Goal: Use online tool/utility: Utilize a website feature to perform a specific function

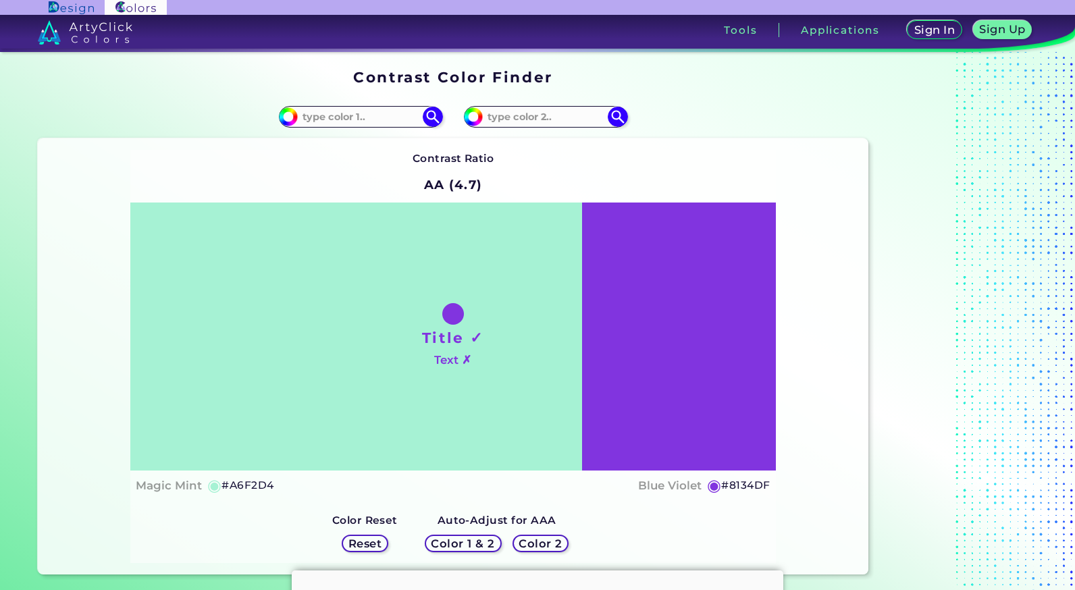
scroll to position [18, 0]
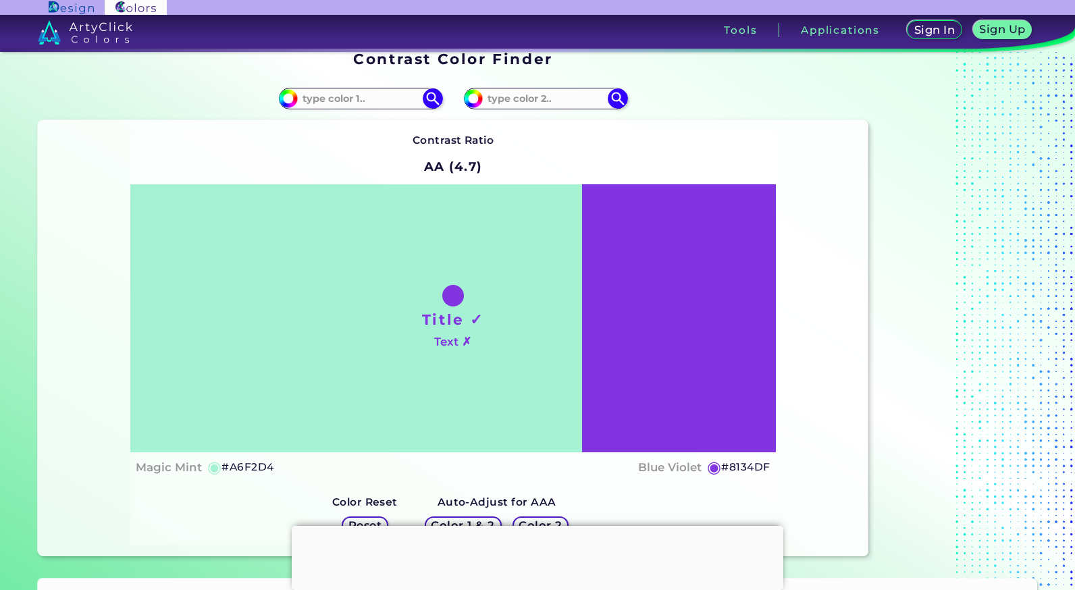
click at [470, 170] on h2 "AA (4.7)" at bounding box center [453, 167] width 71 height 30
drag, startPoint x: 470, startPoint y: 170, endPoint x: 448, endPoint y: 170, distance: 22.3
click at [448, 170] on h2 "AA (4.7)" at bounding box center [453, 167] width 71 height 30
drag, startPoint x: 448, startPoint y: 170, endPoint x: 528, endPoint y: 173, distance: 79.8
click at [528, 173] on div "Contrast Ratio AA (4.7) Title ✓ Text ✗ Magic Mint ◉ #A6F2D4 ◉" at bounding box center [452, 338] width 645 height 413
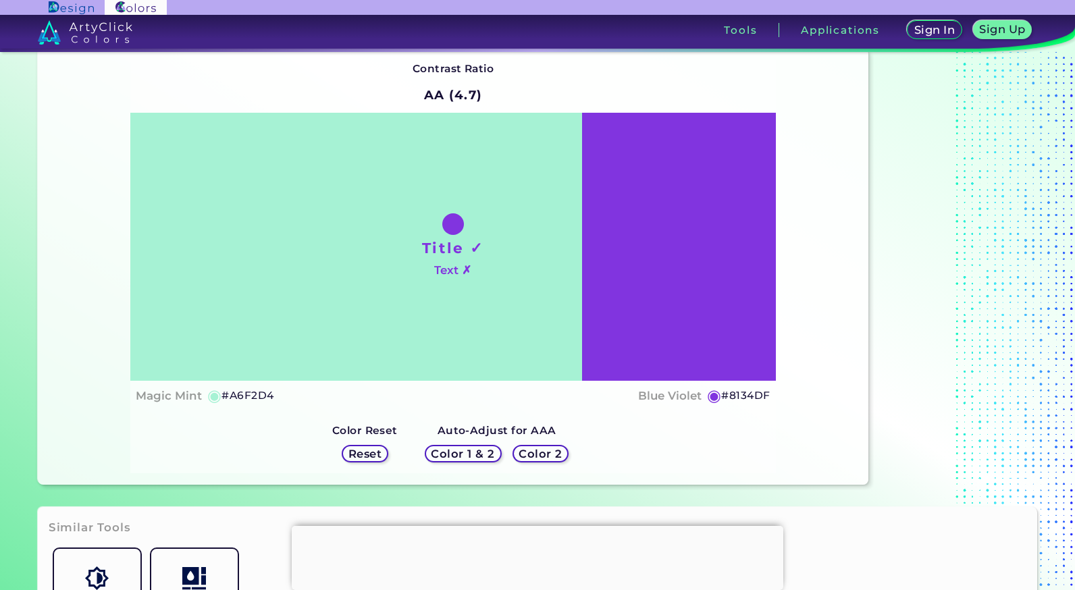
scroll to position [0, 0]
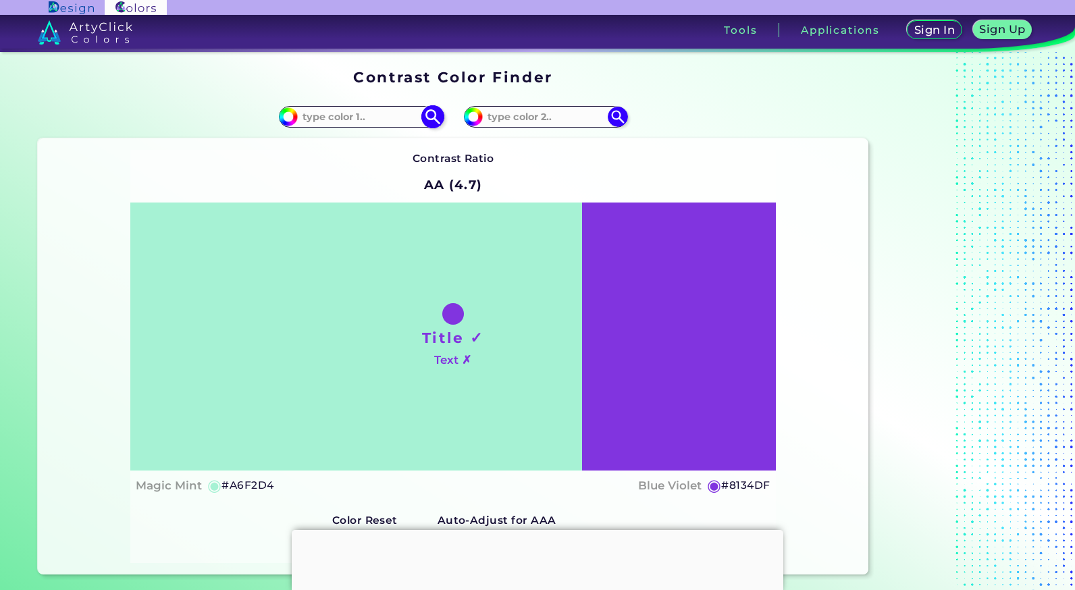
click at [324, 116] on input at bounding box center [361, 116] width 126 height 18
type input "("
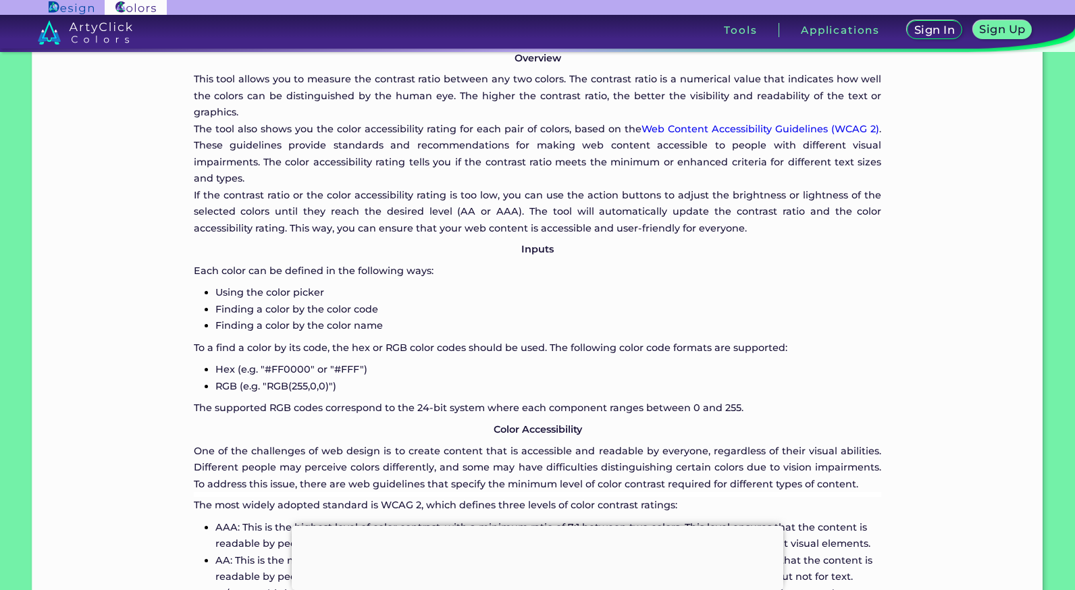
scroll to position [860, 0]
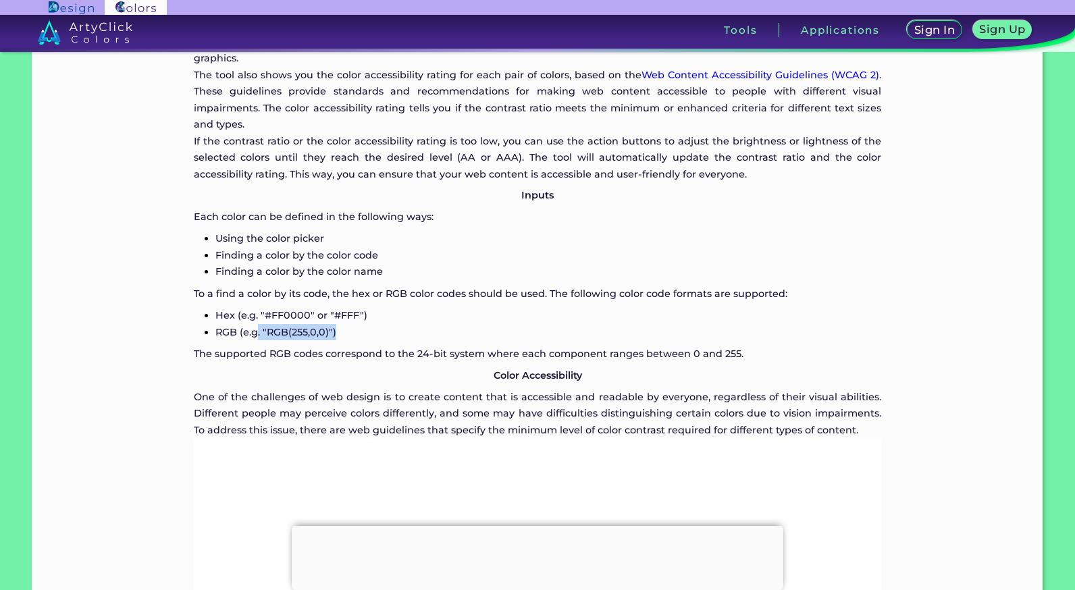
drag, startPoint x: 339, startPoint y: 330, endPoint x: 258, endPoint y: 338, distance: 81.4
click at [258, 338] on p "RGB (e.g. "RGB(255,0,0)")" at bounding box center [548, 332] width 667 height 16
drag, startPoint x: 258, startPoint y: 338, endPoint x: 299, endPoint y: 337, distance: 40.5
click at [299, 337] on p "RGB (e.g. "RGB(255,0,0)")" at bounding box center [548, 332] width 667 height 16
click at [332, 332] on p "RGB (e.g. "RGB(255,0,0)")" at bounding box center [548, 332] width 667 height 16
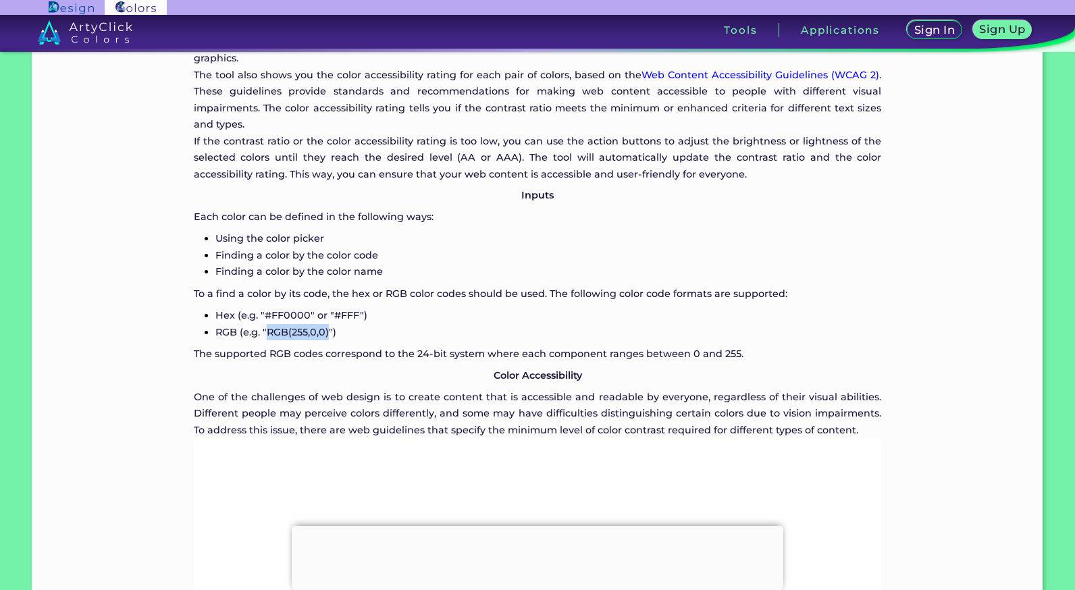
drag, startPoint x: 328, startPoint y: 332, endPoint x: 268, endPoint y: 333, distance: 59.5
click at [268, 333] on p "RGB (e.g. "RGB(255,0,0)")" at bounding box center [548, 332] width 667 height 16
copy p "RGB(255,0,0)"
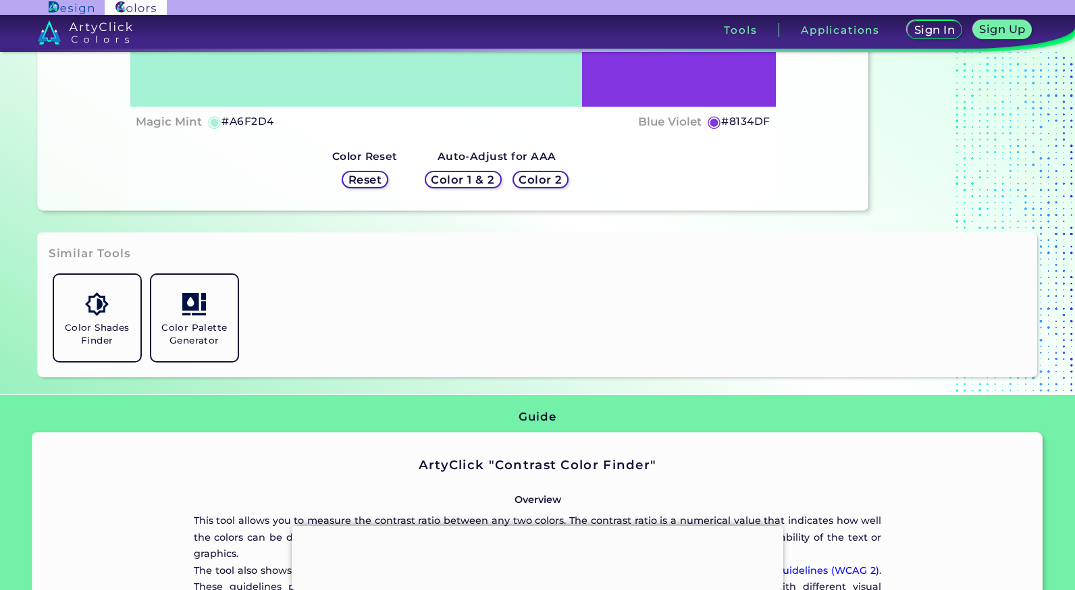
scroll to position [0, 0]
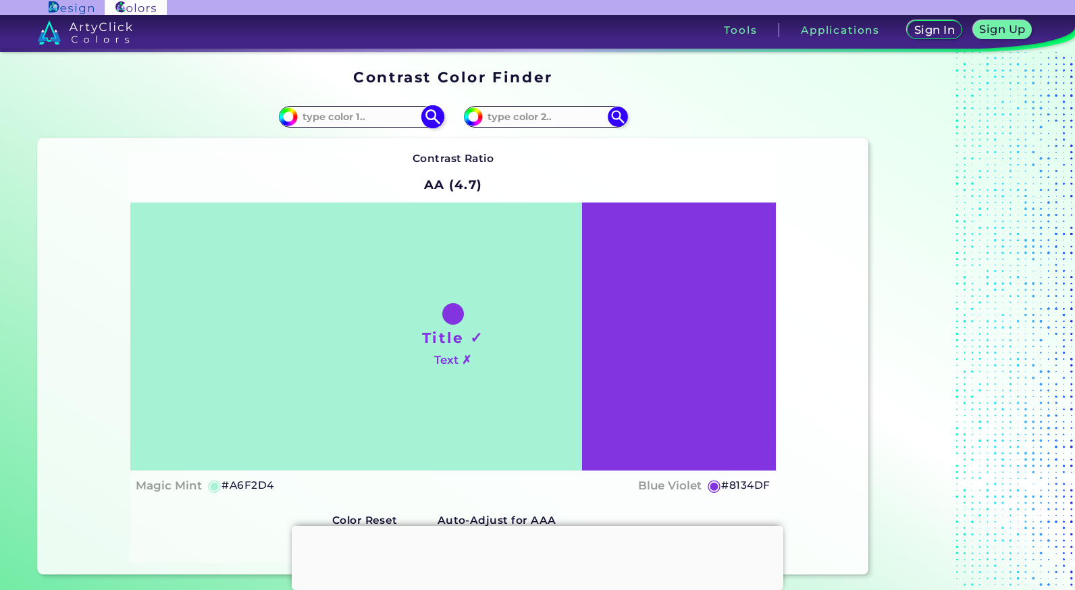
click at [338, 125] on input at bounding box center [361, 116] width 126 height 18
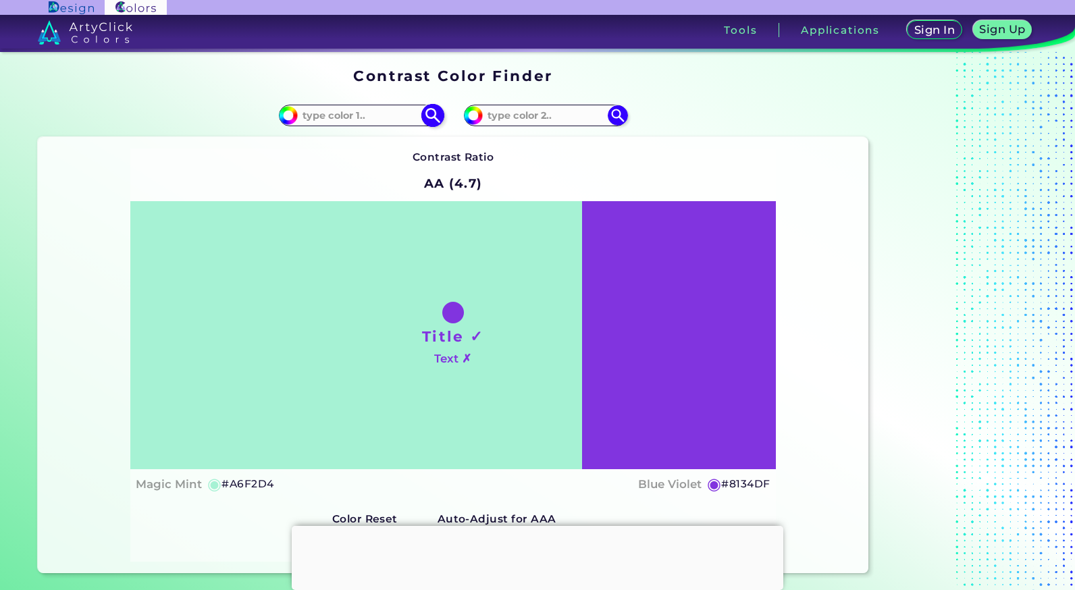
scroll to position [1, 0]
paste input "RGB(255,0,0)"
click at [345, 117] on input "RGB(255,0,0)" at bounding box center [361, 116] width 126 height 18
click at [352, 116] on input "RGB(240,0,0)" at bounding box center [361, 116] width 126 height 18
type input "RGB(240,15,118)"
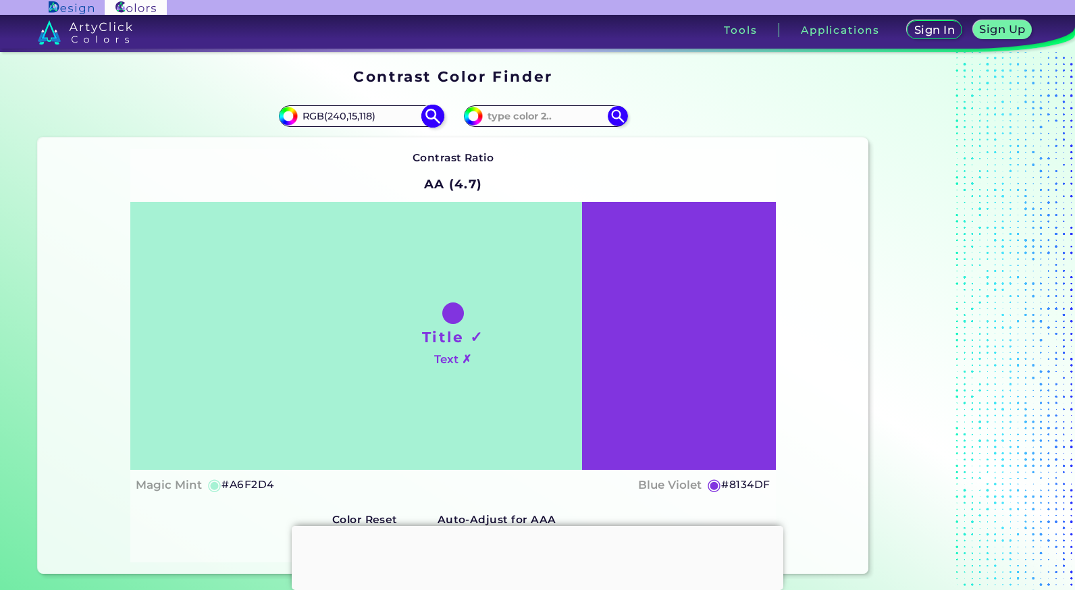
click at [434, 117] on img at bounding box center [433, 117] width 24 height 24
type input "#f00f76"
type input "#F00F76"
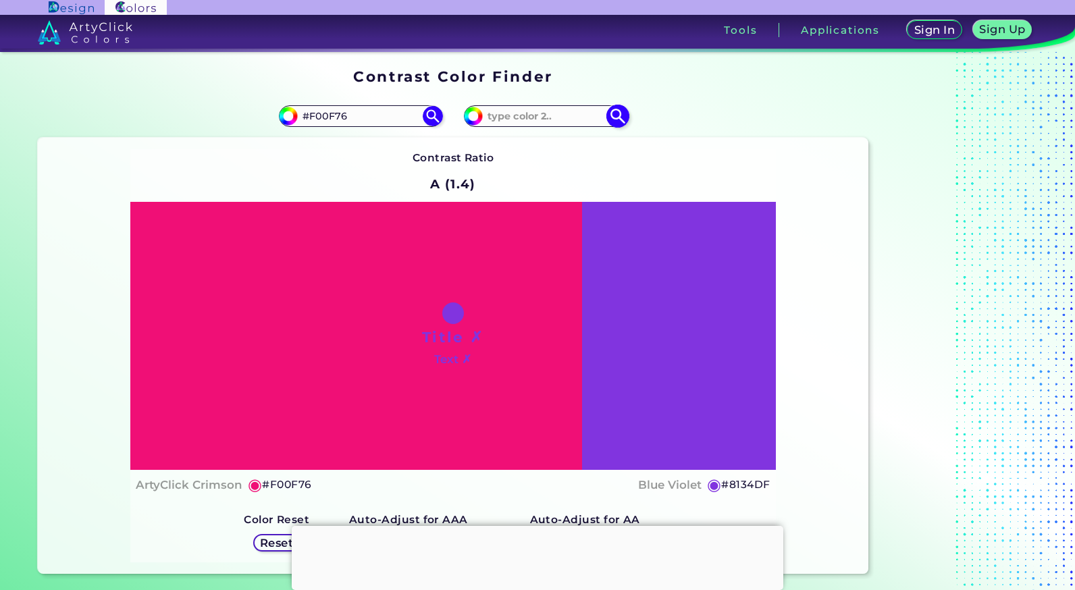
click at [534, 117] on input at bounding box center [546, 116] width 126 height 18
paste input "RGB(255,0,0)"
click at [529, 120] on input "RGB(255,0,0)" at bounding box center [546, 116] width 126 height 18
click at [538, 119] on input "RGB(240,0,0)" at bounding box center [546, 116] width 126 height 18
click at [551, 119] on input "RGB(240,15,0)" at bounding box center [546, 116] width 126 height 18
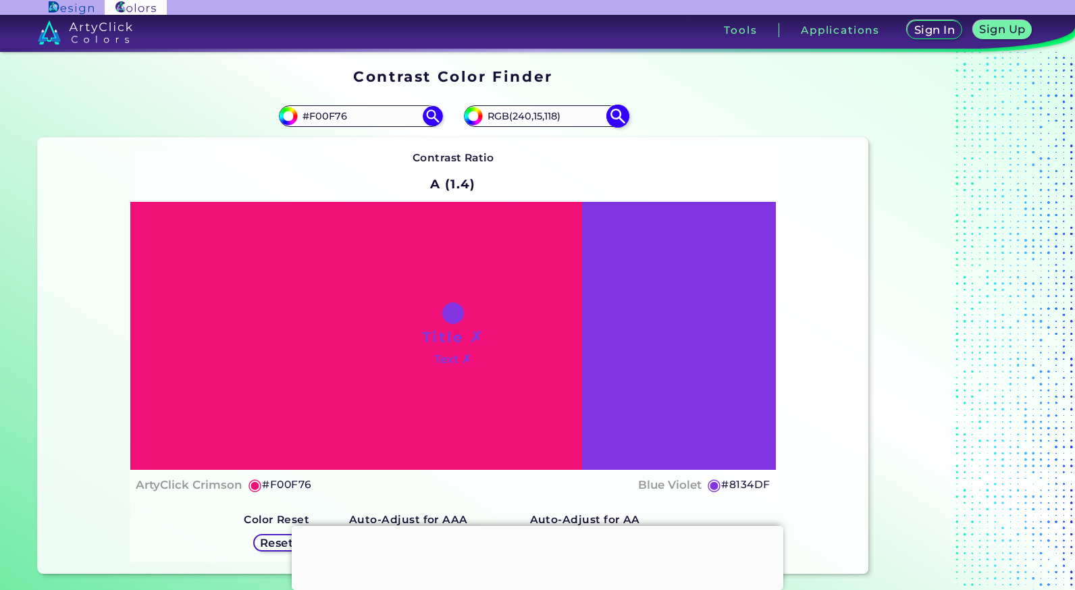
type input "RGB(240,15,118)"
type input "#f00f76"
type input "#F00F76"
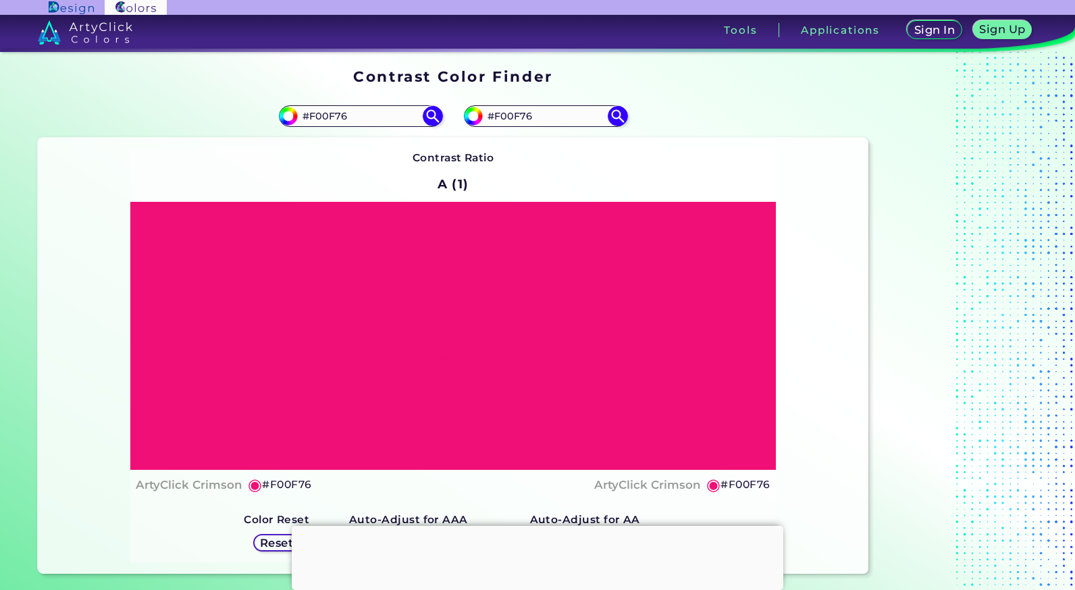
click at [626, 166] on div "Contrast Ratio A (1) Title ✗ Text ✗ ArtyClick Crimson ◉ #F00F76 ◉" at bounding box center [452, 355] width 645 height 413
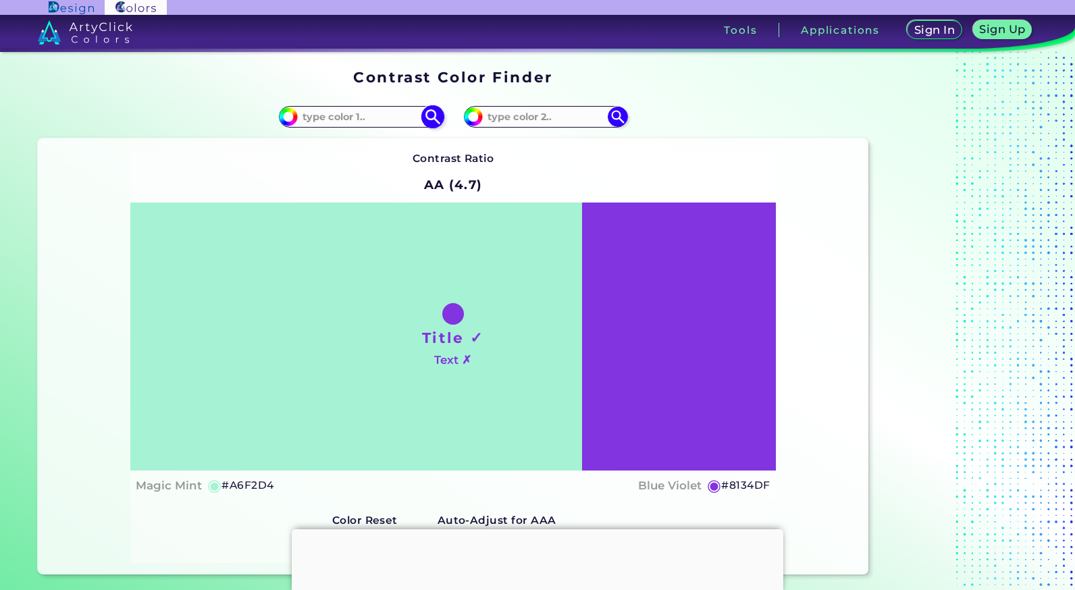
click at [322, 115] on input at bounding box center [361, 116] width 126 height 18
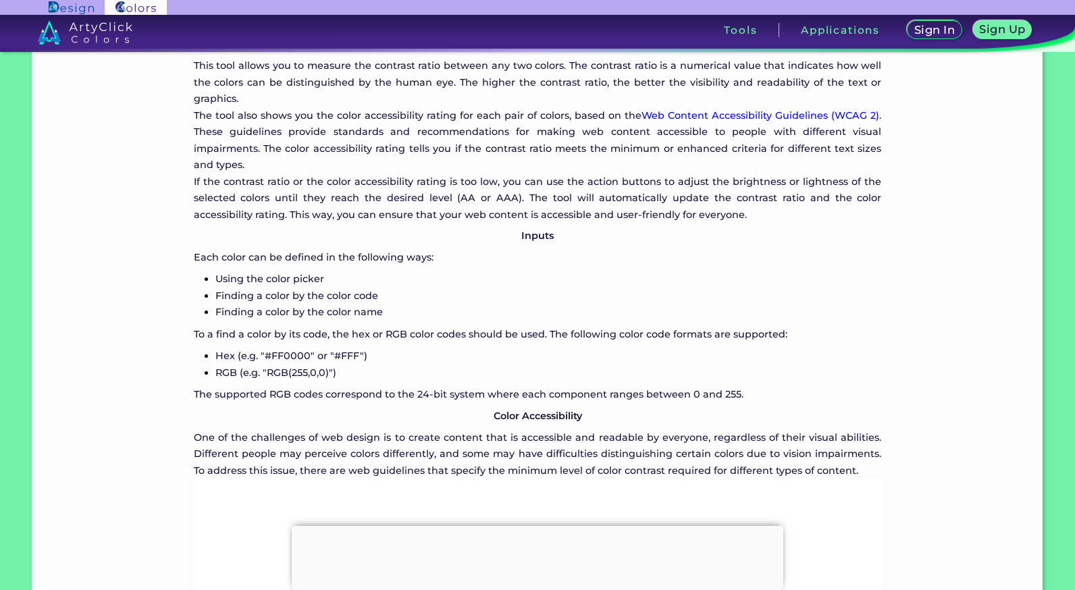
scroll to position [844, 0]
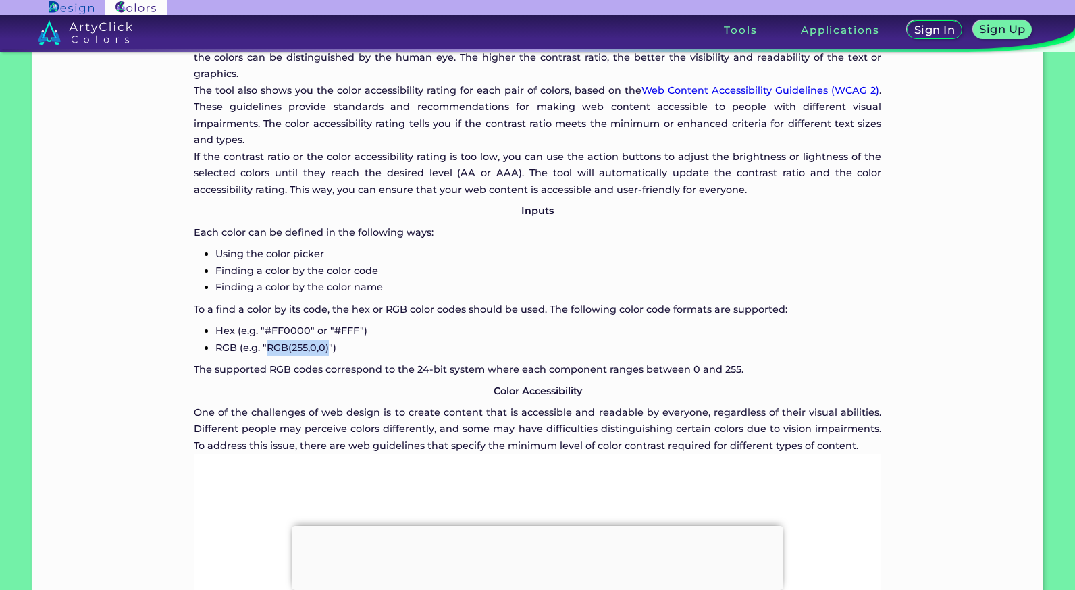
drag, startPoint x: 328, startPoint y: 353, endPoint x: 269, endPoint y: 347, distance: 59.7
click at [269, 347] on p "RGB (e.g. "RGB(255,0,0)")" at bounding box center [548, 348] width 667 height 16
copy p "RGB(255,0,0)"
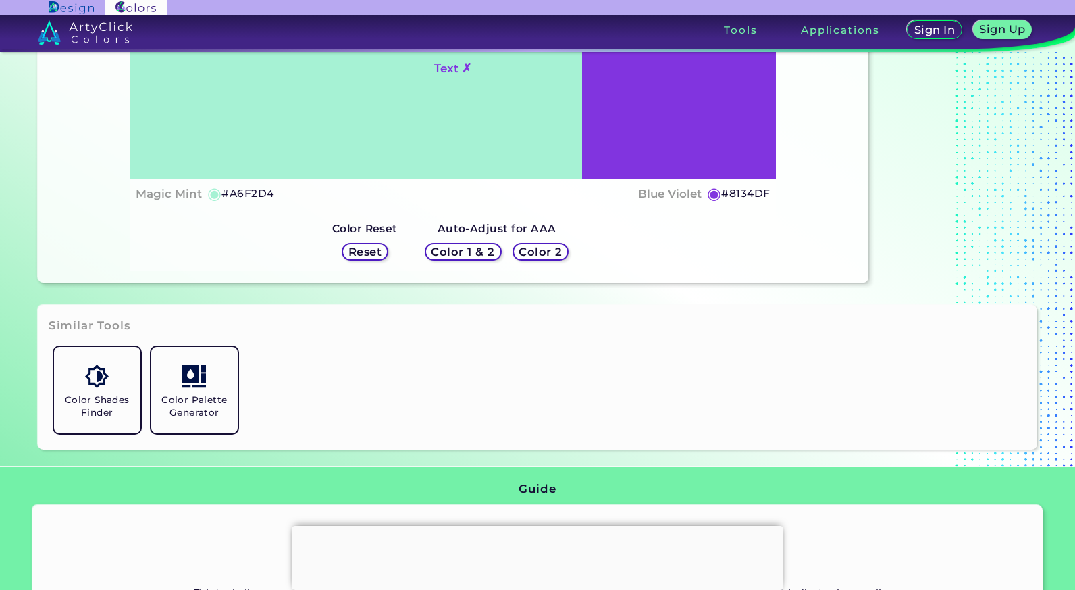
scroll to position [0, 0]
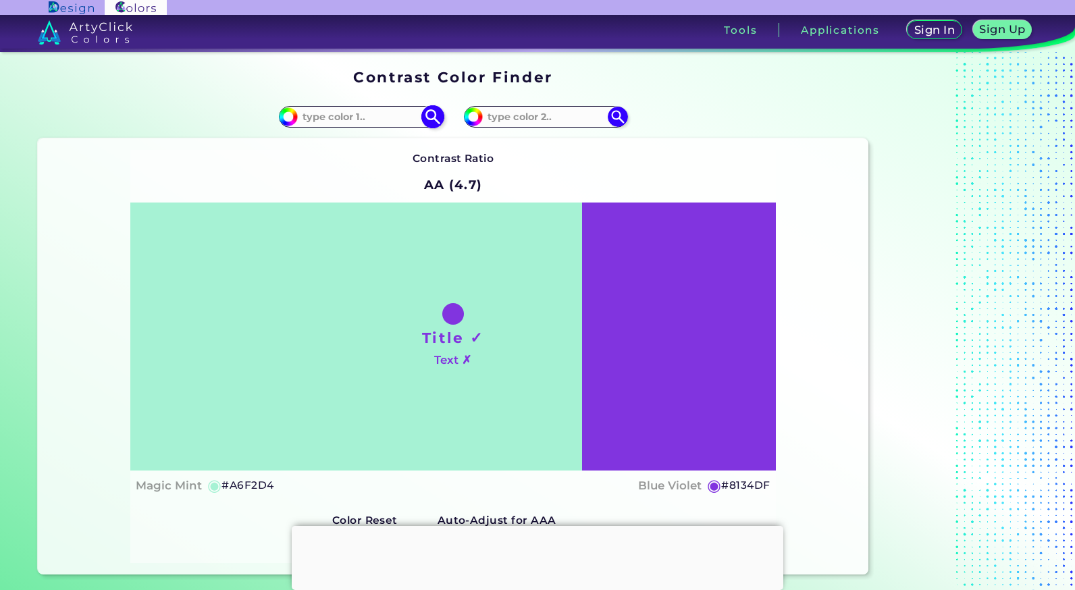
click at [338, 107] on div "#a6f2d4" at bounding box center [360, 117] width 163 height 22
click at [338, 115] on input at bounding box center [361, 116] width 126 height 18
paste input "RGB(255,0,0)"
click at [344, 117] on input "RGB(255,0,0)" at bounding box center [361, 116] width 126 height 18
click at [353, 116] on input "RGB(240,0,0)" at bounding box center [361, 116] width 126 height 18
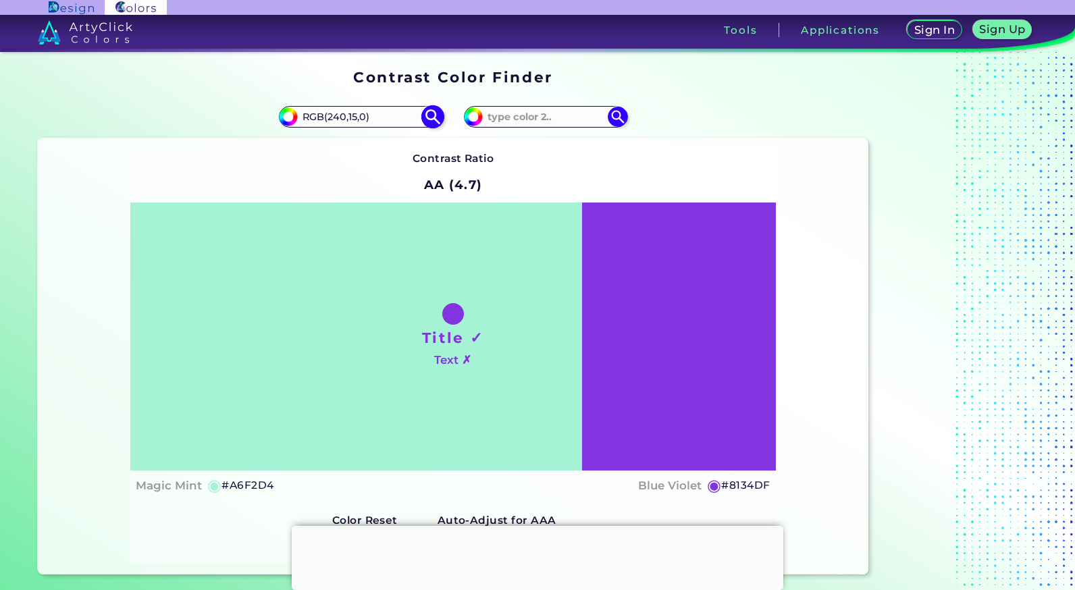
click at [368, 118] on input "RGB(240,15,0)" at bounding box center [361, 116] width 126 height 18
click at [365, 116] on input "RGB(240,15,0)" at bounding box center [361, 116] width 126 height 18
type input "RGB(240,15,118)"
click at [551, 118] on input at bounding box center [546, 116] width 126 height 18
paste input "RGB(255,0,0)"
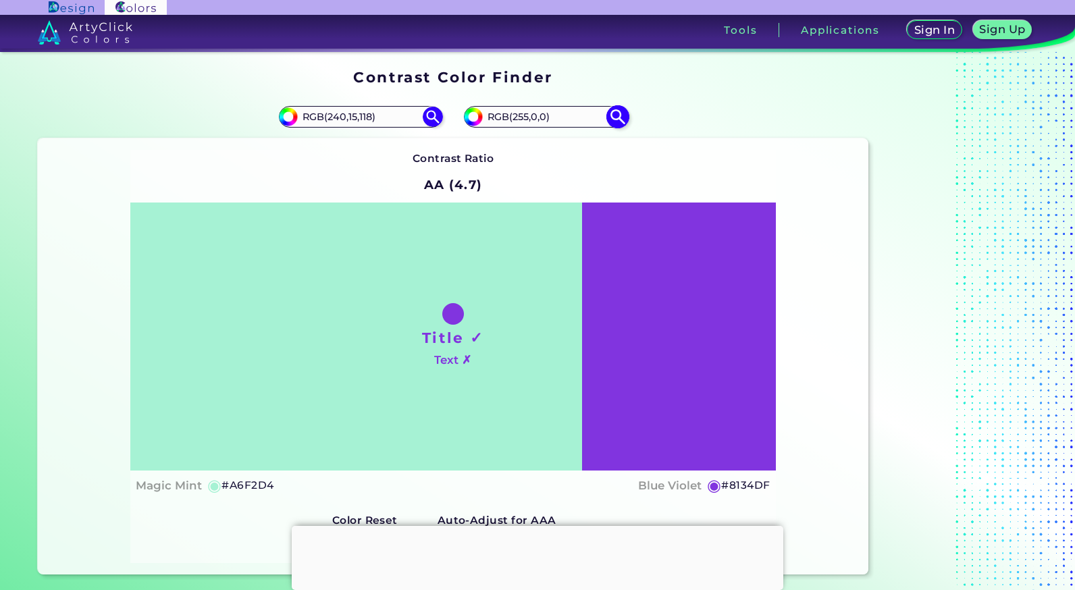
click at [528, 119] on input "RGB(255,0,0)" at bounding box center [546, 116] width 126 height 18
click at [536, 118] on input "RGB(251,0,0)" at bounding box center [546, 116] width 126 height 18
click at [542, 119] on input "RGB(251,4,0)" at bounding box center [546, 116] width 126 height 18
type input "RGB(251,4,90)"
click at [613, 116] on img at bounding box center [618, 117] width 24 height 24
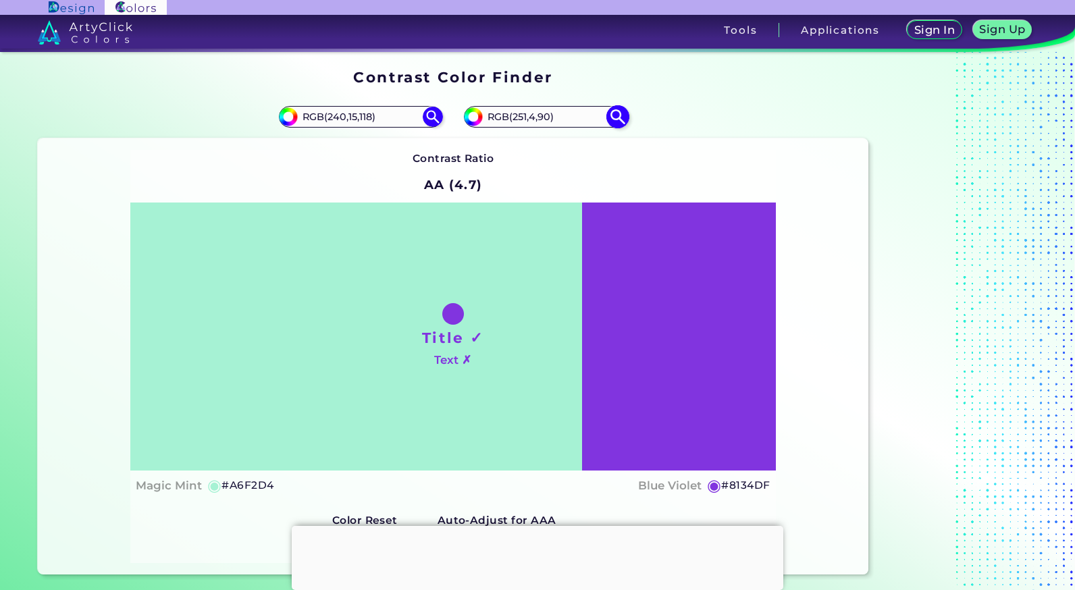
type input "#fb045a"
type input "#FB045A"
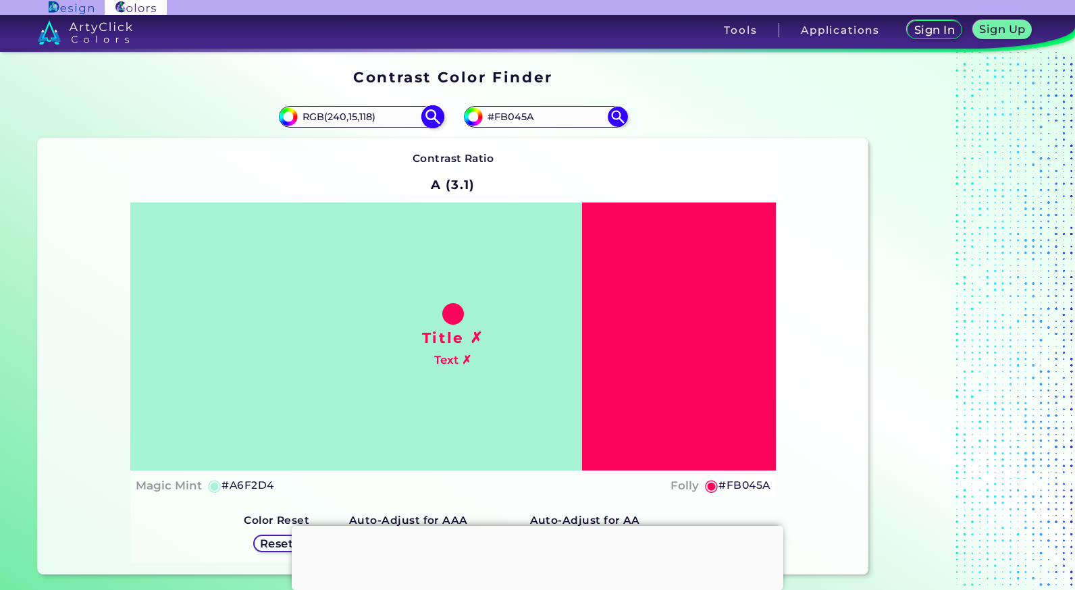
click at [426, 122] on img at bounding box center [433, 117] width 24 height 24
type input "#f00f76"
type input "#F00F76"
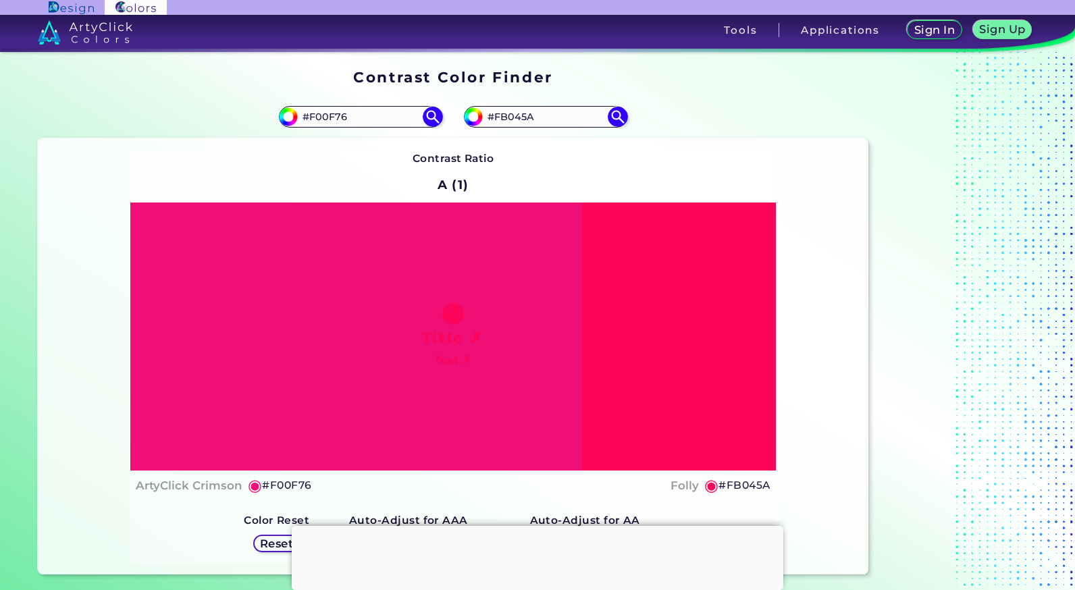
click at [630, 118] on div "#fb045a #FB045A" at bounding box center [660, 116] width 415 height 43
click at [621, 118] on img at bounding box center [618, 117] width 24 height 24
drag, startPoint x: 578, startPoint y: 116, endPoint x: 458, endPoint y: 123, distance: 120.4
click at [458, 123] on div "#fb045a #FB045A" at bounding box center [660, 116] width 415 height 43
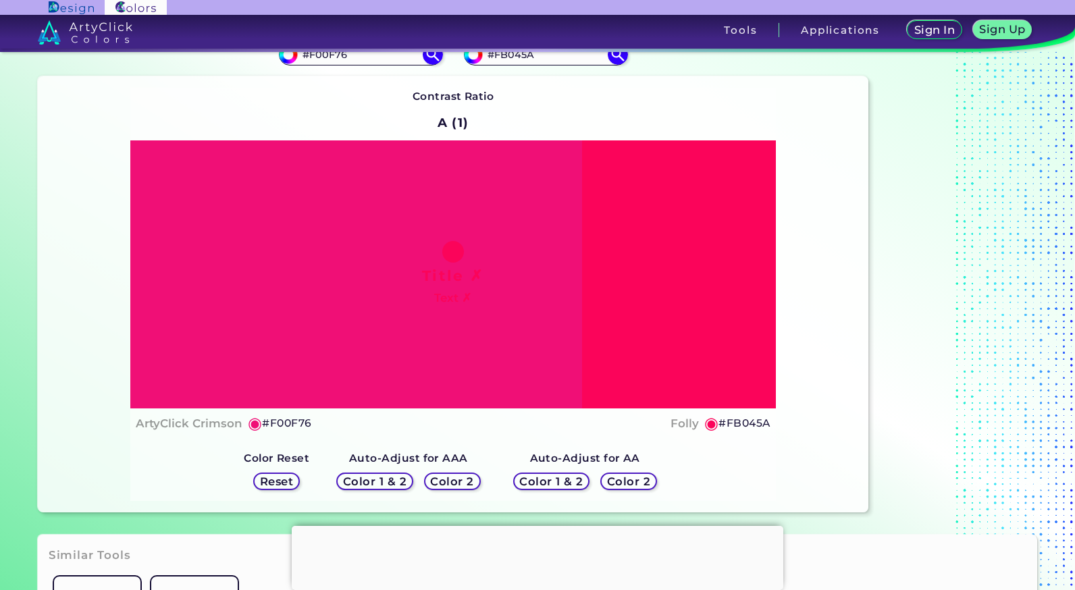
scroll to position [64, 0]
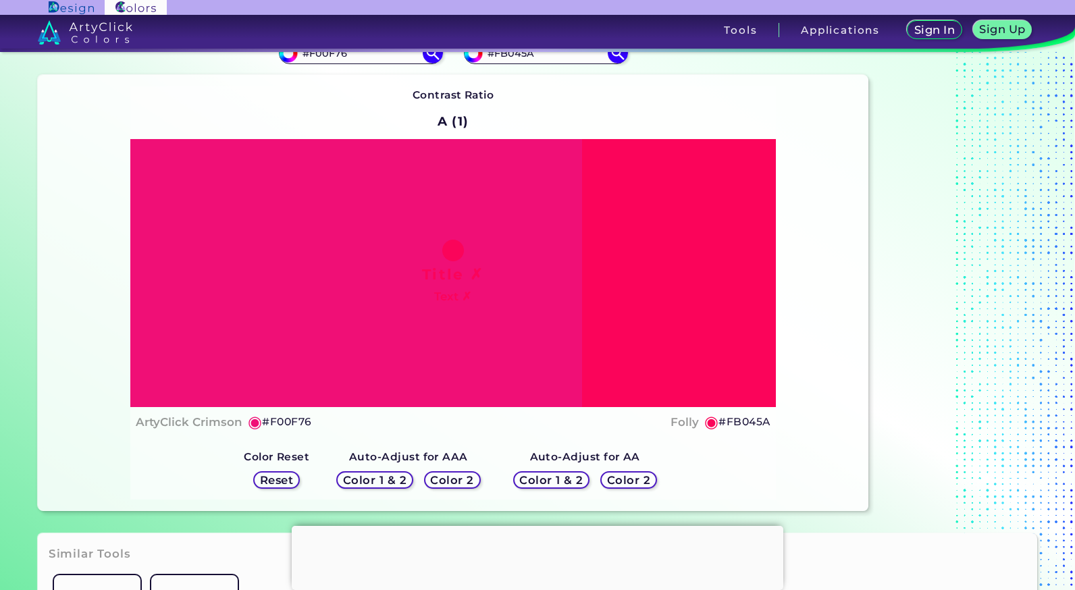
click at [378, 478] on h5 "Color 1 & 2" at bounding box center [374, 481] width 57 height 10
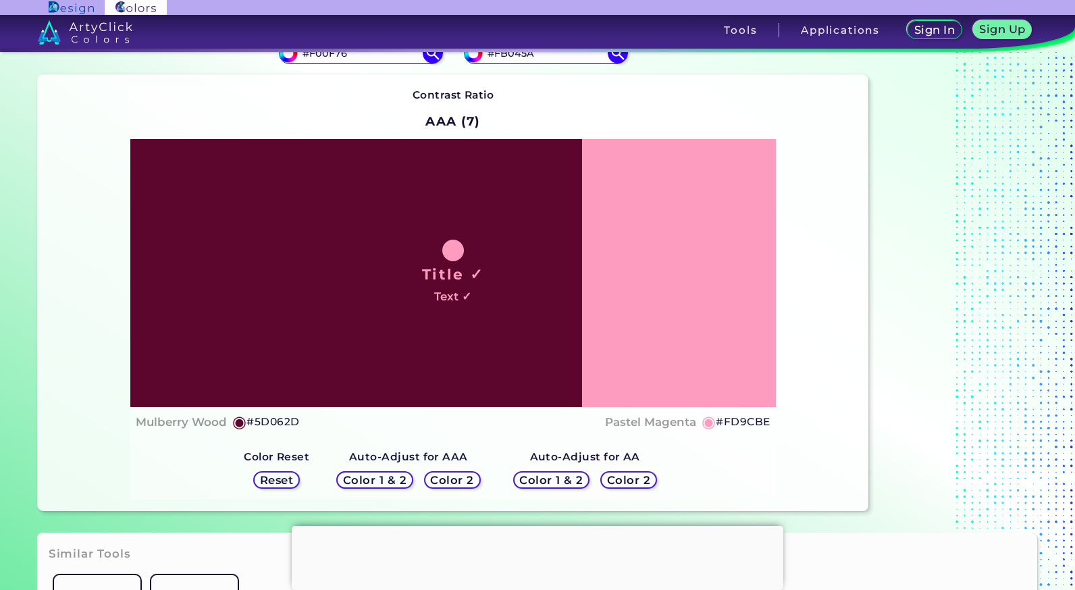
click at [452, 480] on h5 "Color 2" at bounding box center [452, 481] width 39 height 10
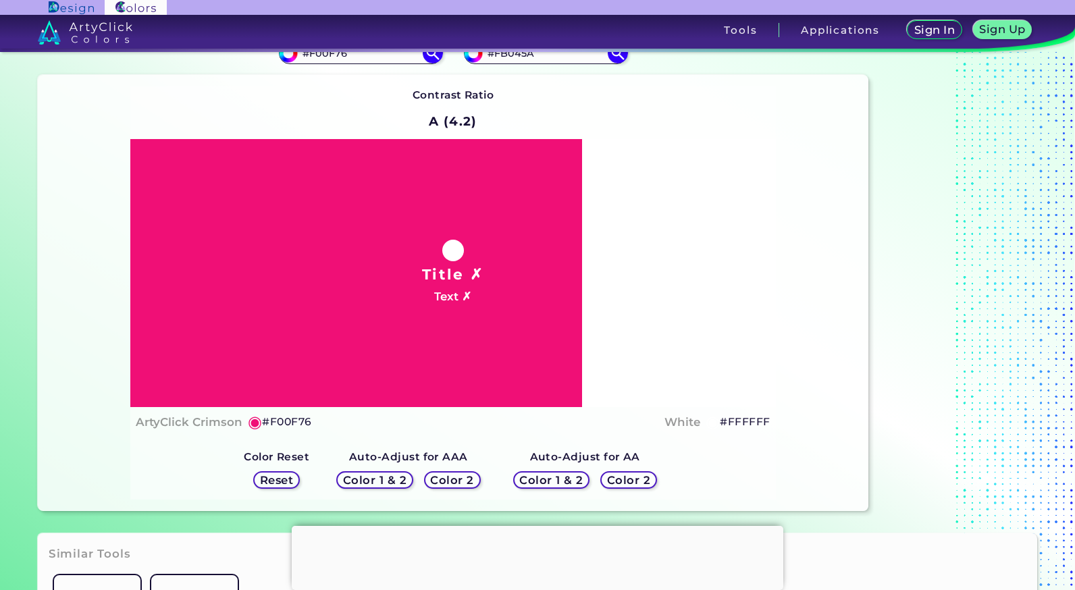
click at [556, 479] on h5 "Color 1 & 2" at bounding box center [551, 481] width 57 height 10
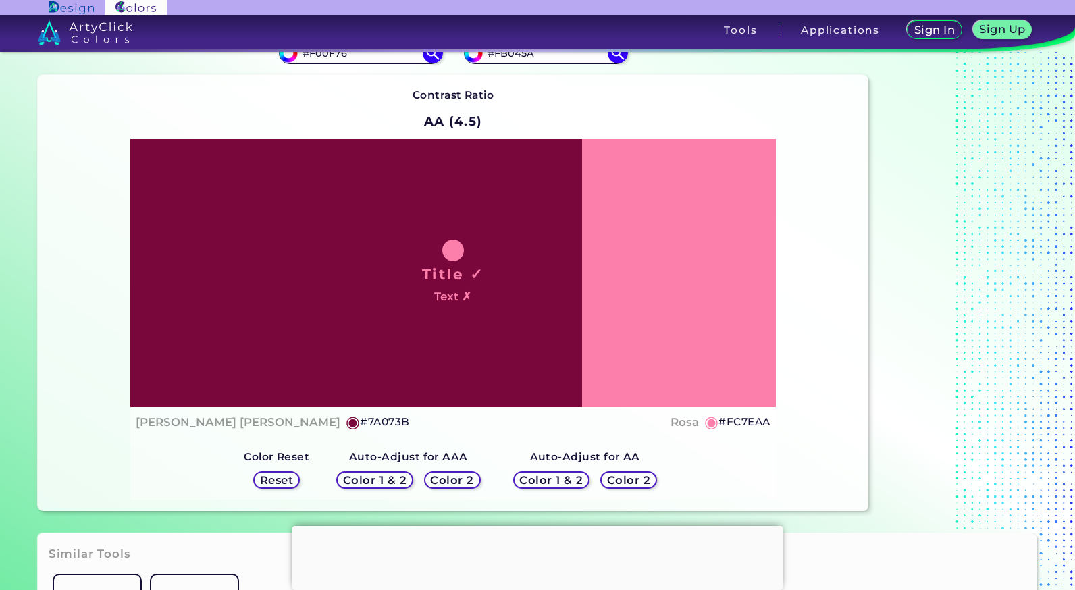
click at [629, 482] on h5 "Color 2" at bounding box center [628, 481] width 39 height 10
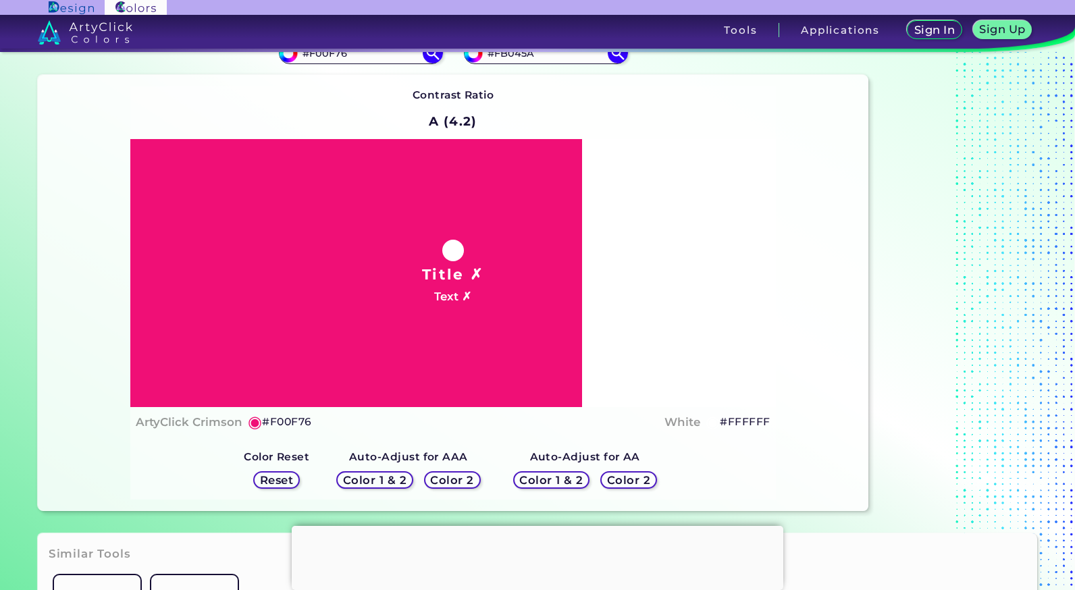
click at [272, 476] on h5 "Reset" at bounding box center [276, 481] width 30 height 10
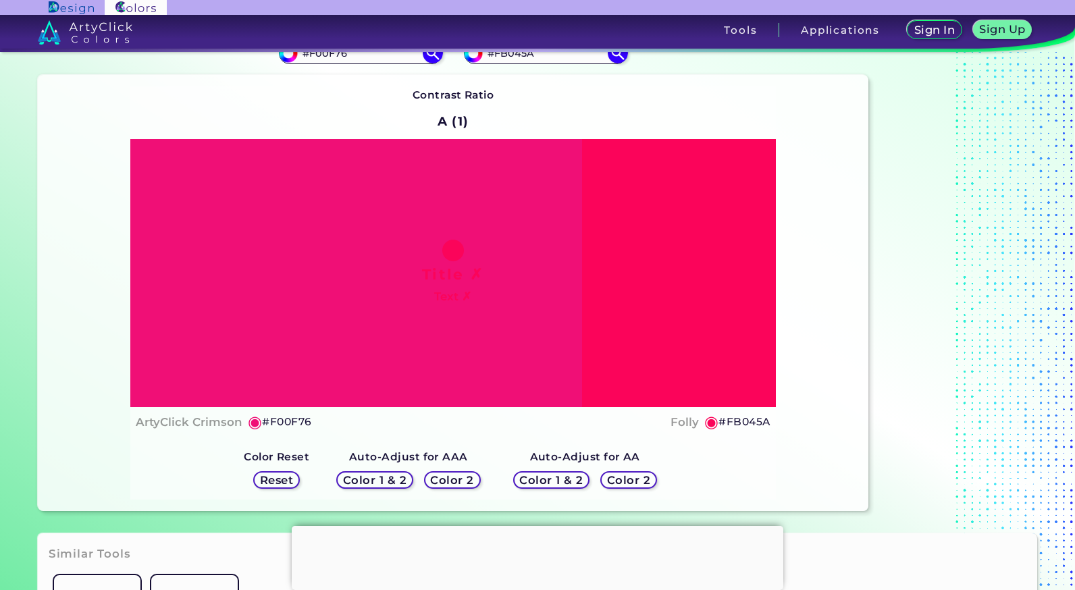
click at [272, 476] on h5 "Reset" at bounding box center [276, 481] width 30 height 10
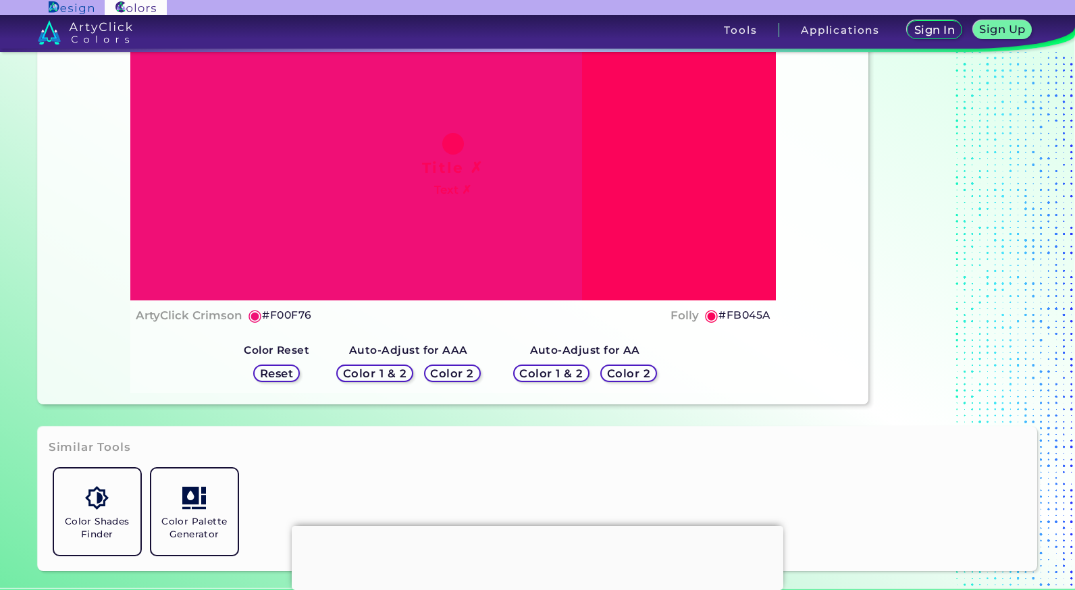
scroll to position [0, 0]
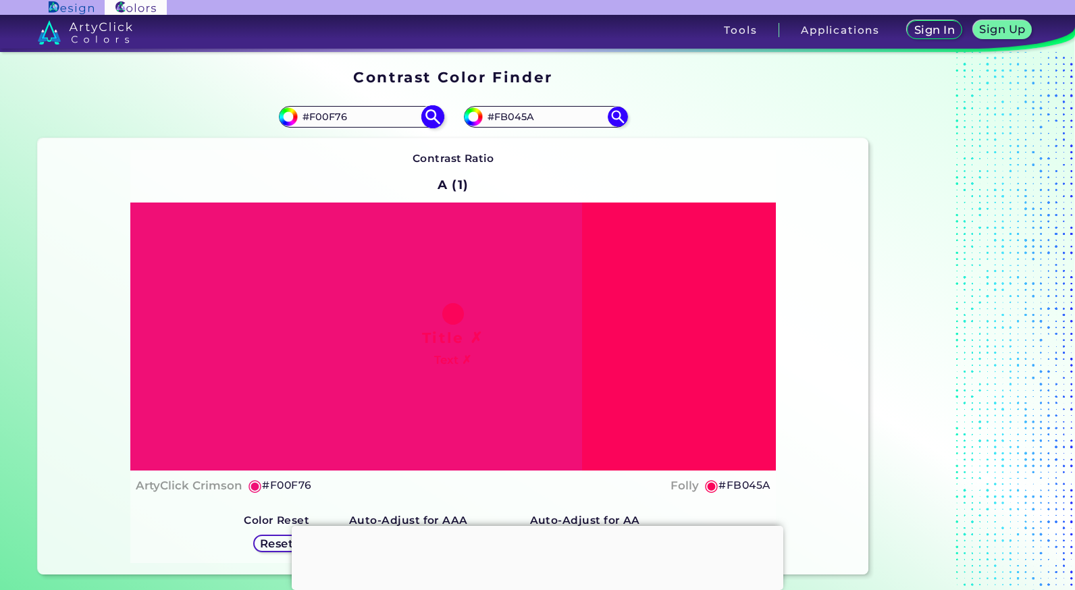
drag, startPoint x: 556, startPoint y: 118, endPoint x: 415, endPoint y: 113, distance: 140.6
click at [415, 113] on section "#f00f76 #F00F76 #fb045a #FB045A Contrast Ratio A (1) Title ✗ Text ✗ ◉ #F00F76" at bounding box center [453, 335] width 842 height 490
